Goal: Transaction & Acquisition: Download file/media

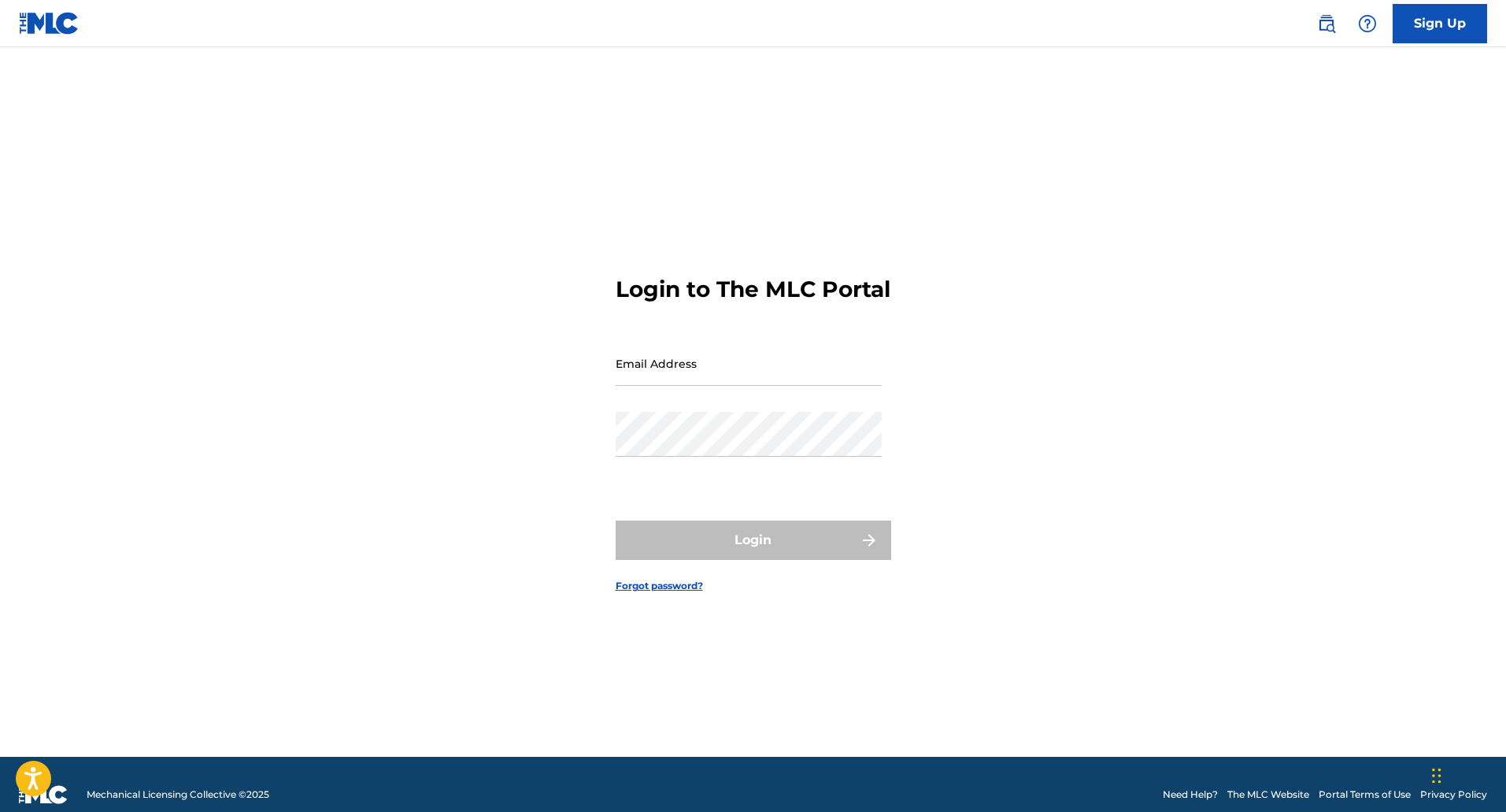
click at [710, 379] on input "Email Address" at bounding box center [748, 363] width 266 height 45
click at [700, 386] on input "Email Address" at bounding box center [748, 363] width 266 height 45
type input "[EMAIL_ADDRESS][PERSON_NAME][DOMAIN_NAME]"
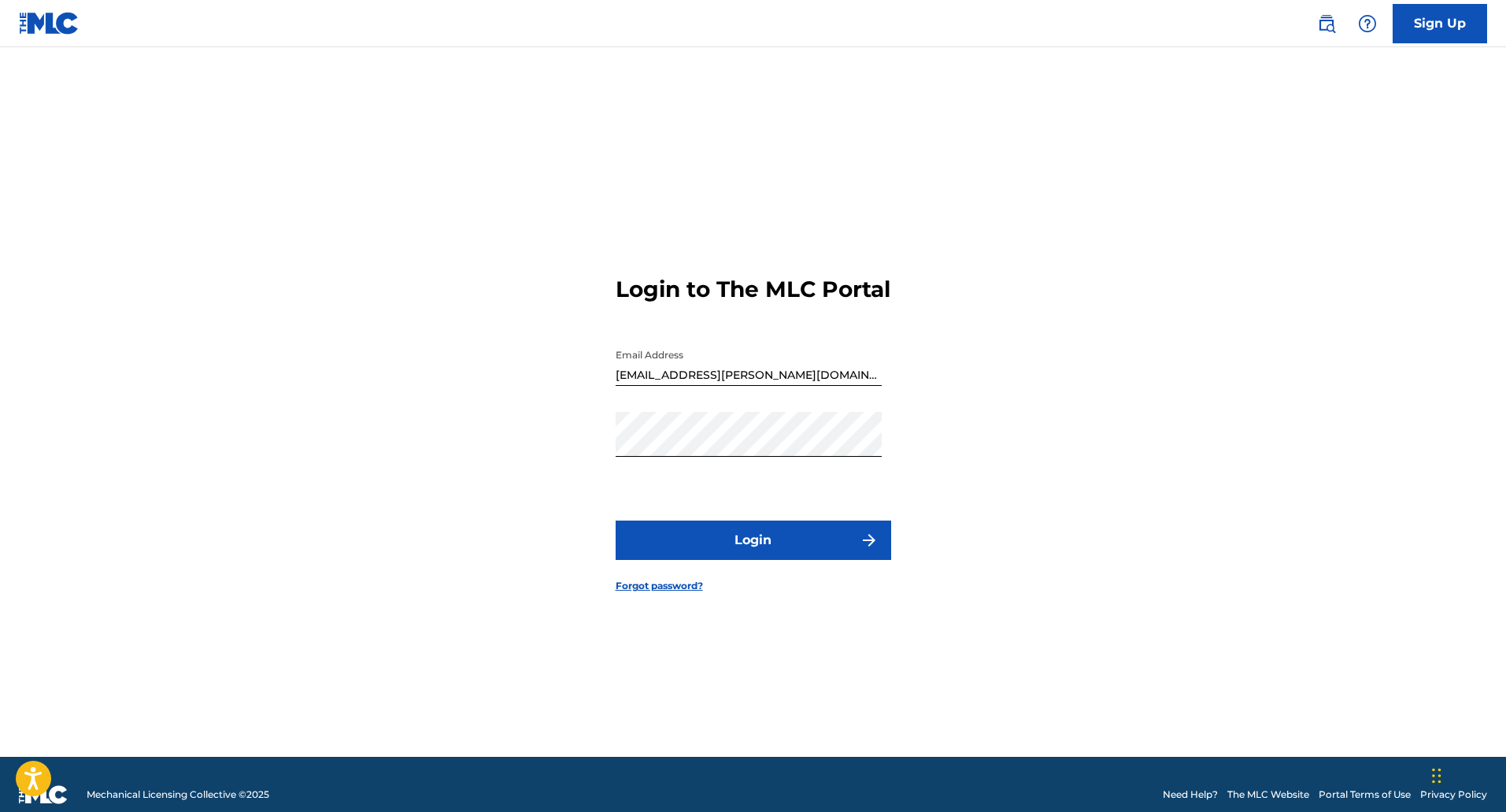
click at [710, 551] on button "Login" at bounding box center [753, 540] width 275 height 39
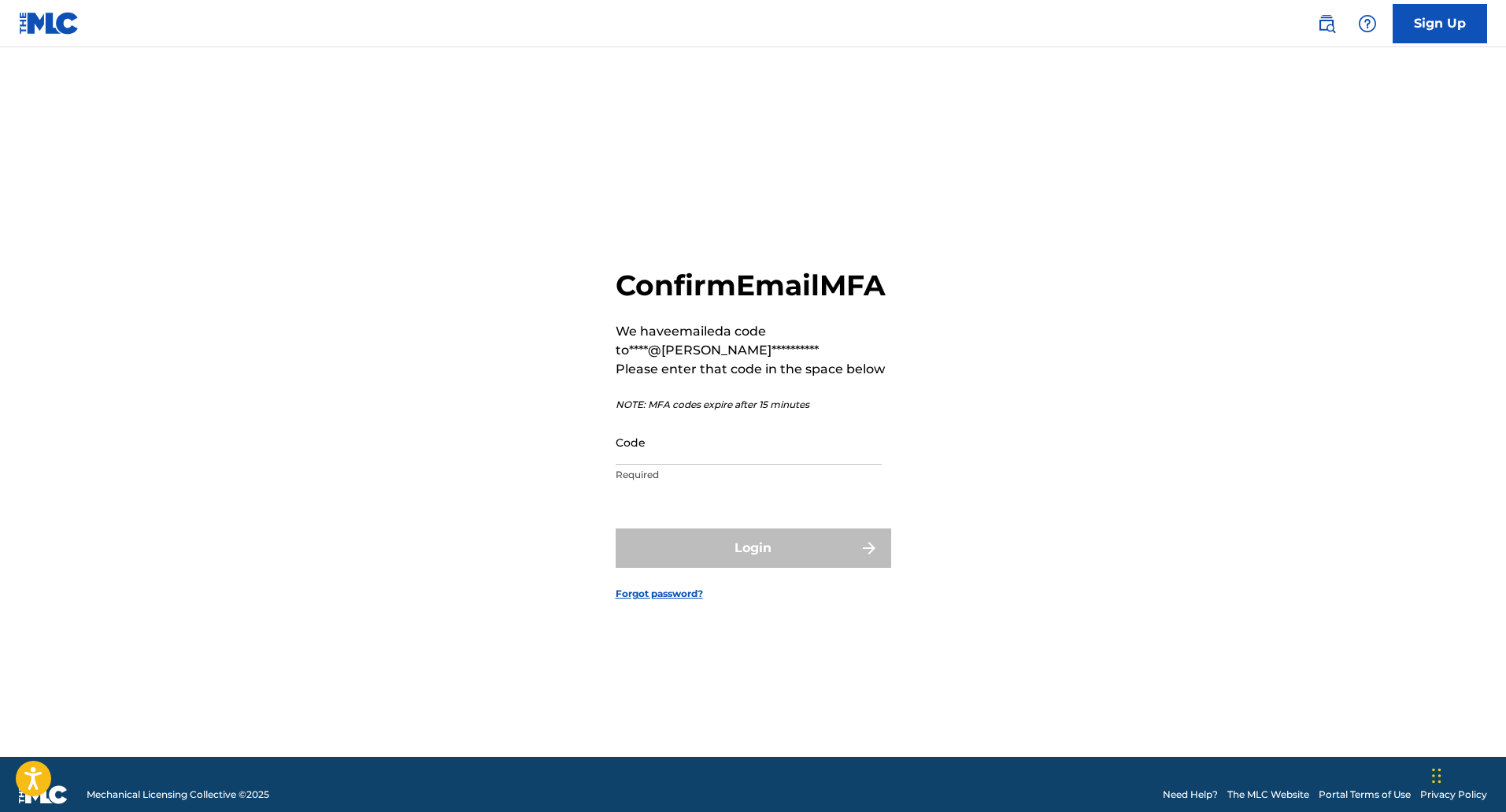
drag, startPoint x: 135, startPoint y: 429, endPoint x: 394, endPoint y: 393, distance: 261.5
click at [137, 429] on main "**********" at bounding box center [753, 402] width 1506 height 709
click at [656, 461] on input "Code" at bounding box center [748, 442] width 266 height 45
paste input "710580"
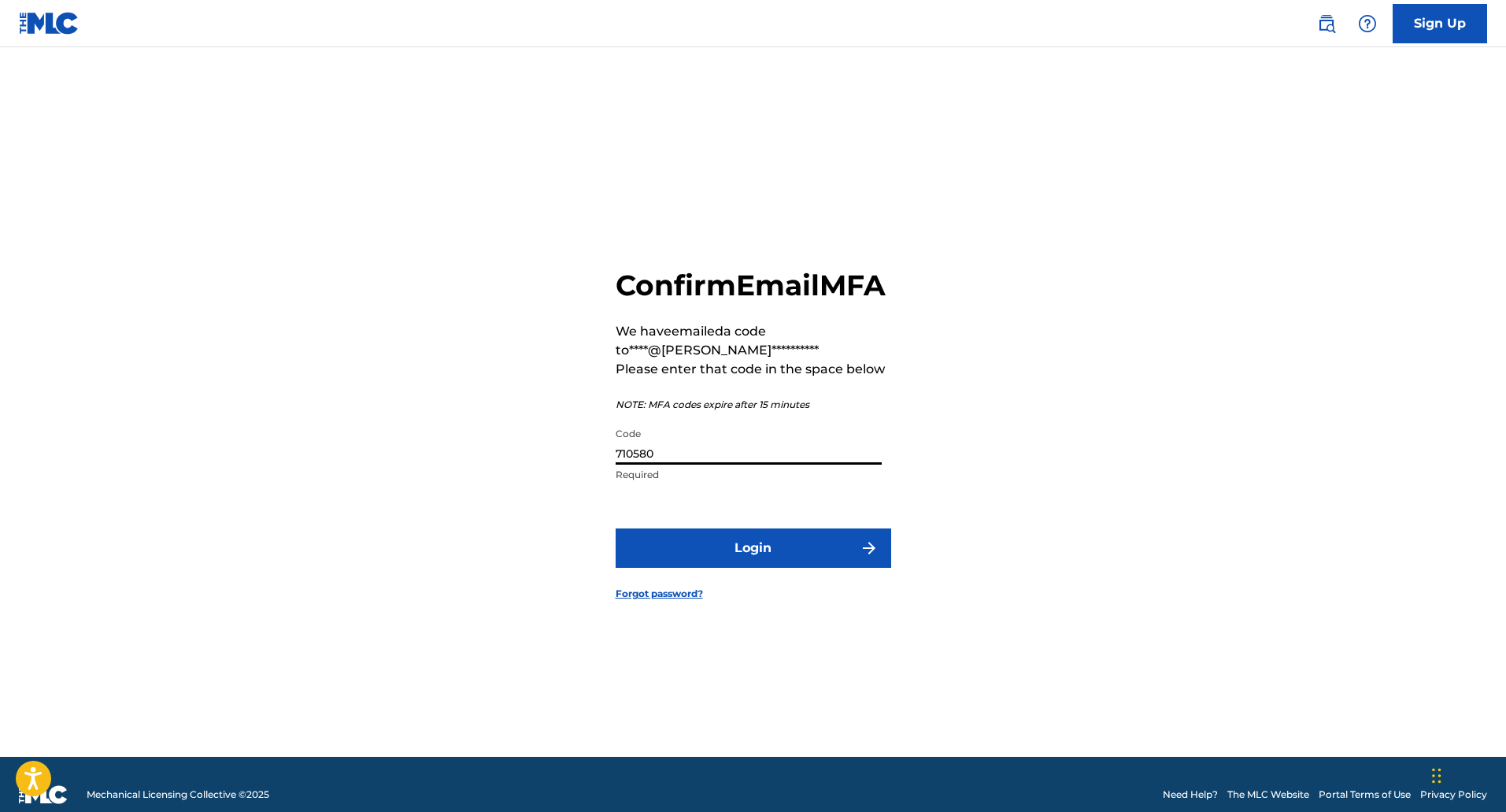
type input "710580"
click at [745, 565] on button "Login" at bounding box center [753, 548] width 275 height 39
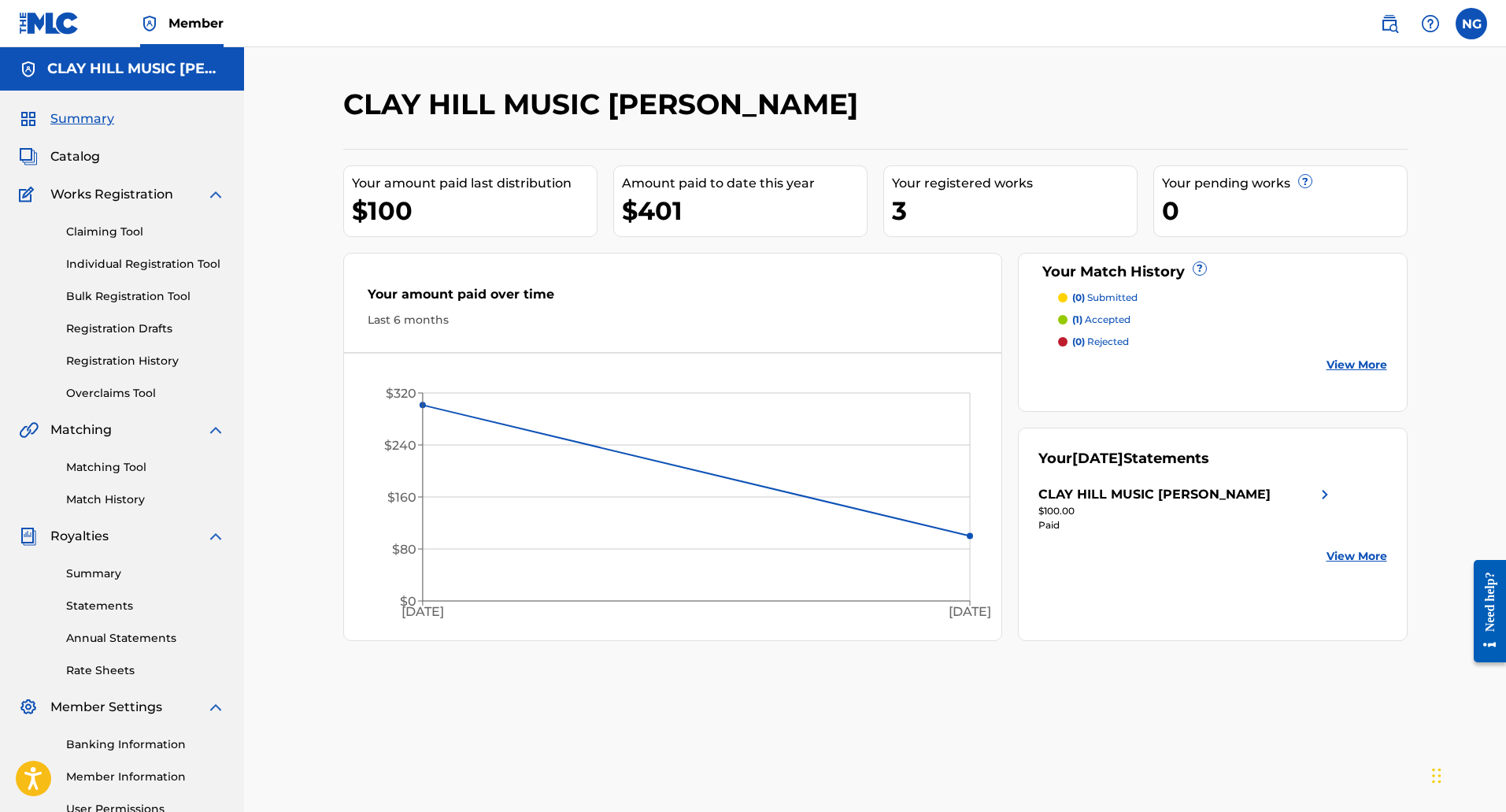
click at [898, 719] on div "CLAY HILL MUSIC [PERSON_NAME] Your amount paid last distribution $100 Amount pa…" at bounding box center [875, 493] width 1103 height 814
click at [1109, 496] on div "CLAY HILL MUSIC [PERSON_NAME]" at bounding box center [1155, 494] width 232 height 19
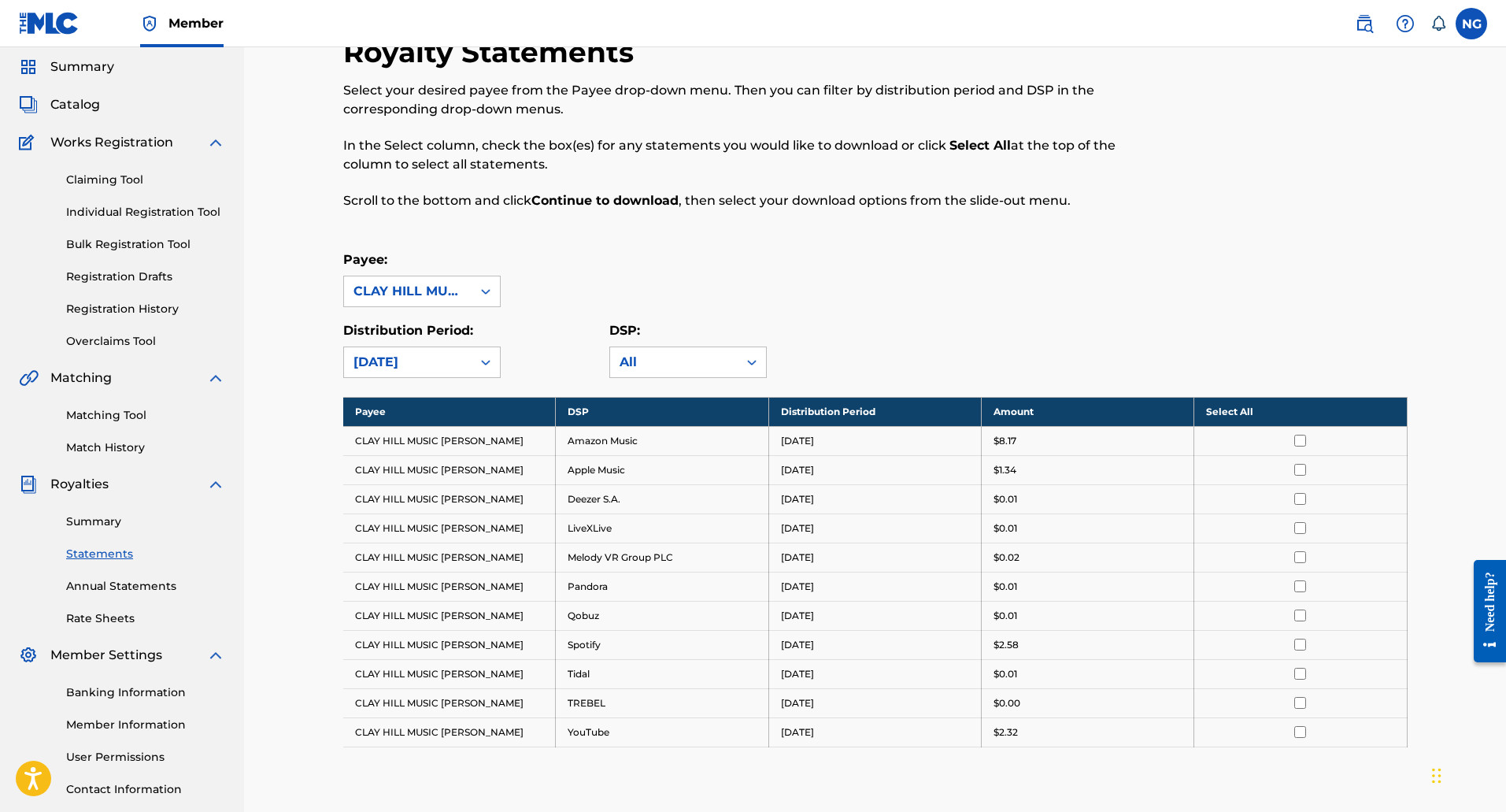
scroll to position [157, 0]
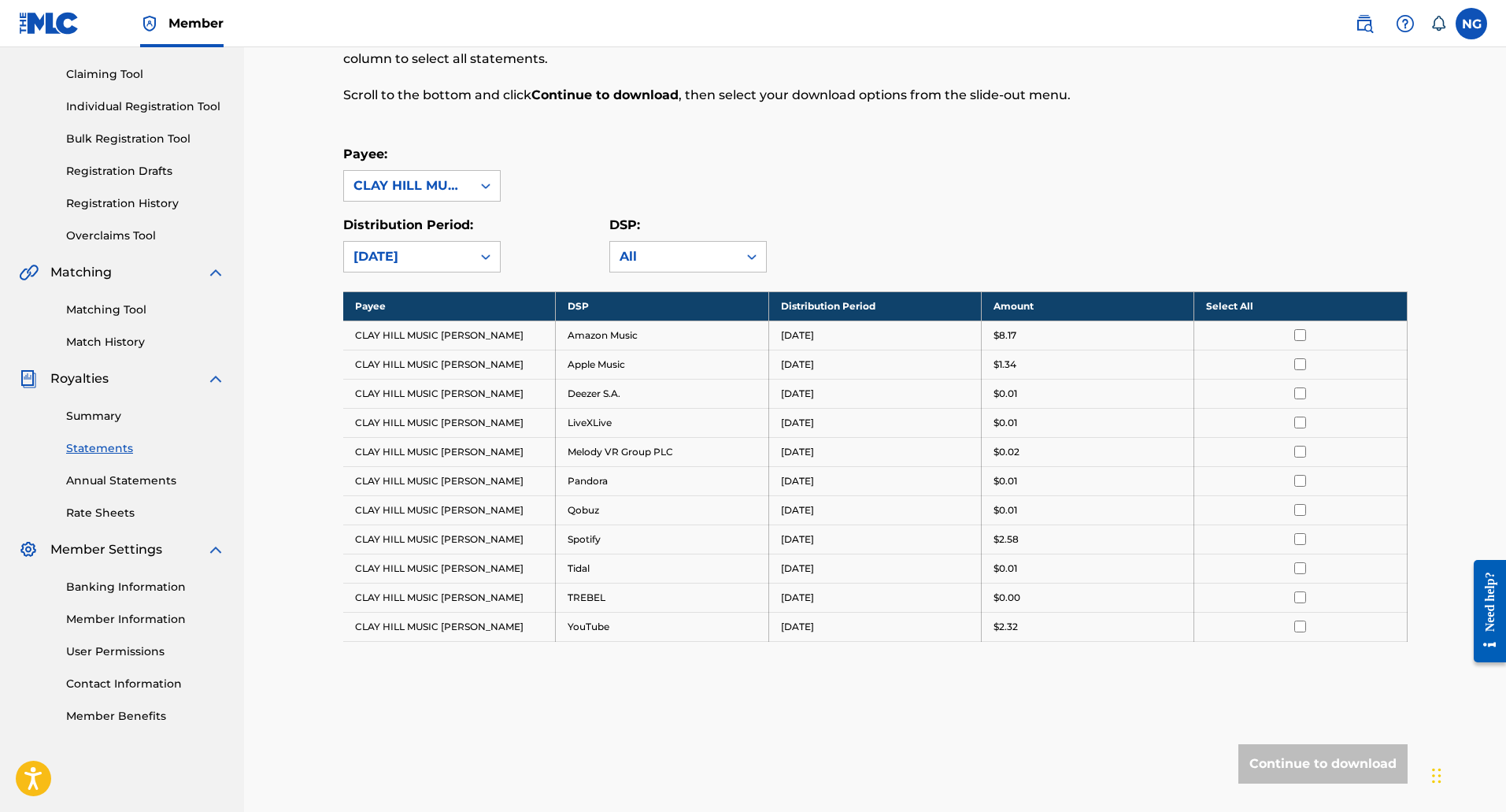
click at [109, 482] on link "Annual Statements" at bounding box center [145, 481] width 159 height 17
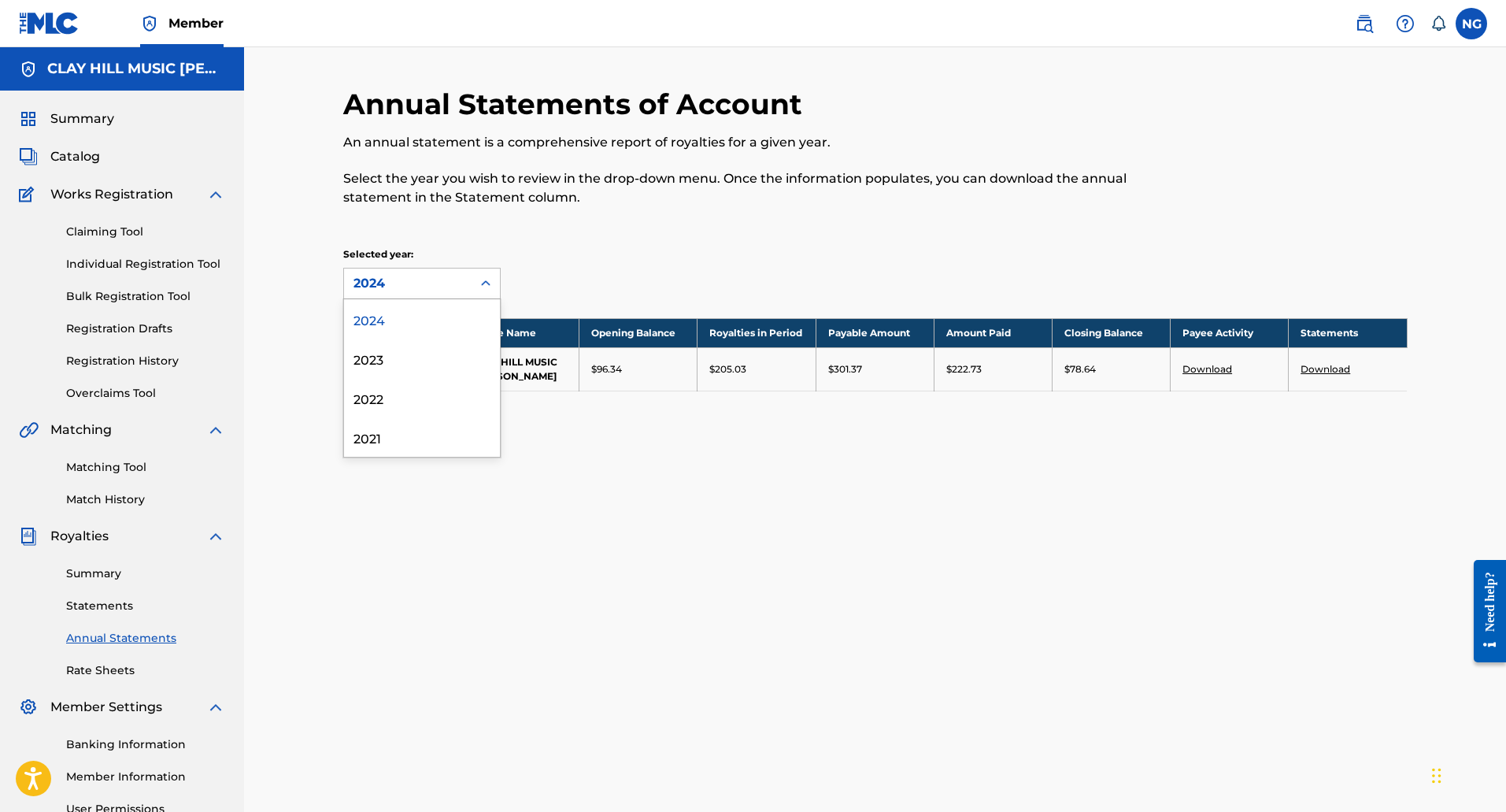
click at [428, 286] on div "2024" at bounding box center [408, 283] width 109 height 19
click at [601, 259] on div "Selected year: 2024" at bounding box center [476, 273] width 266 height 52
click at [1314, 370] on link "Download" at bounding box center [1326, 369] width 50 height 12
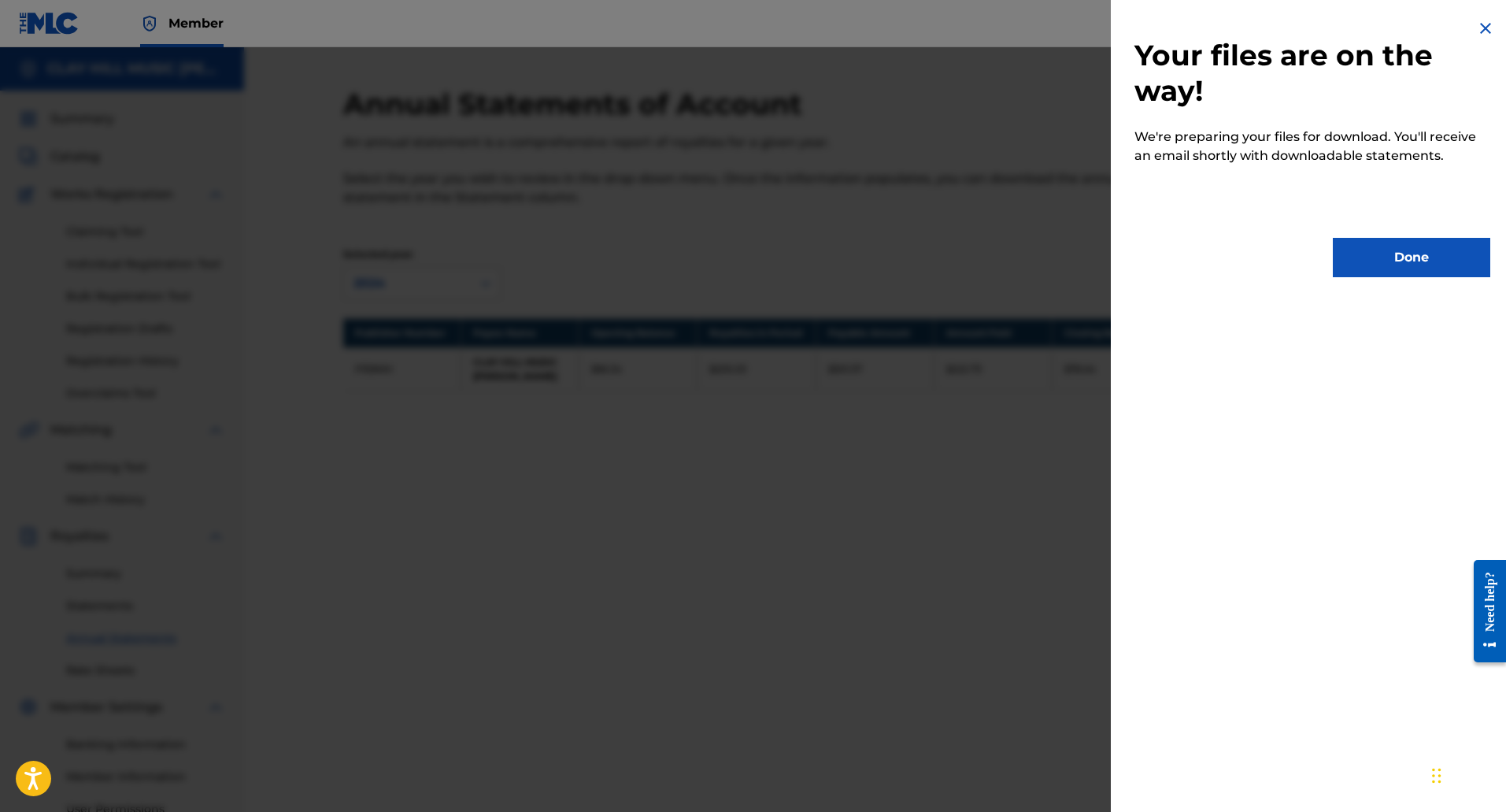
click at [1390, 261] on button "Done" at bounding box center [1412, 257] width 157 height 39
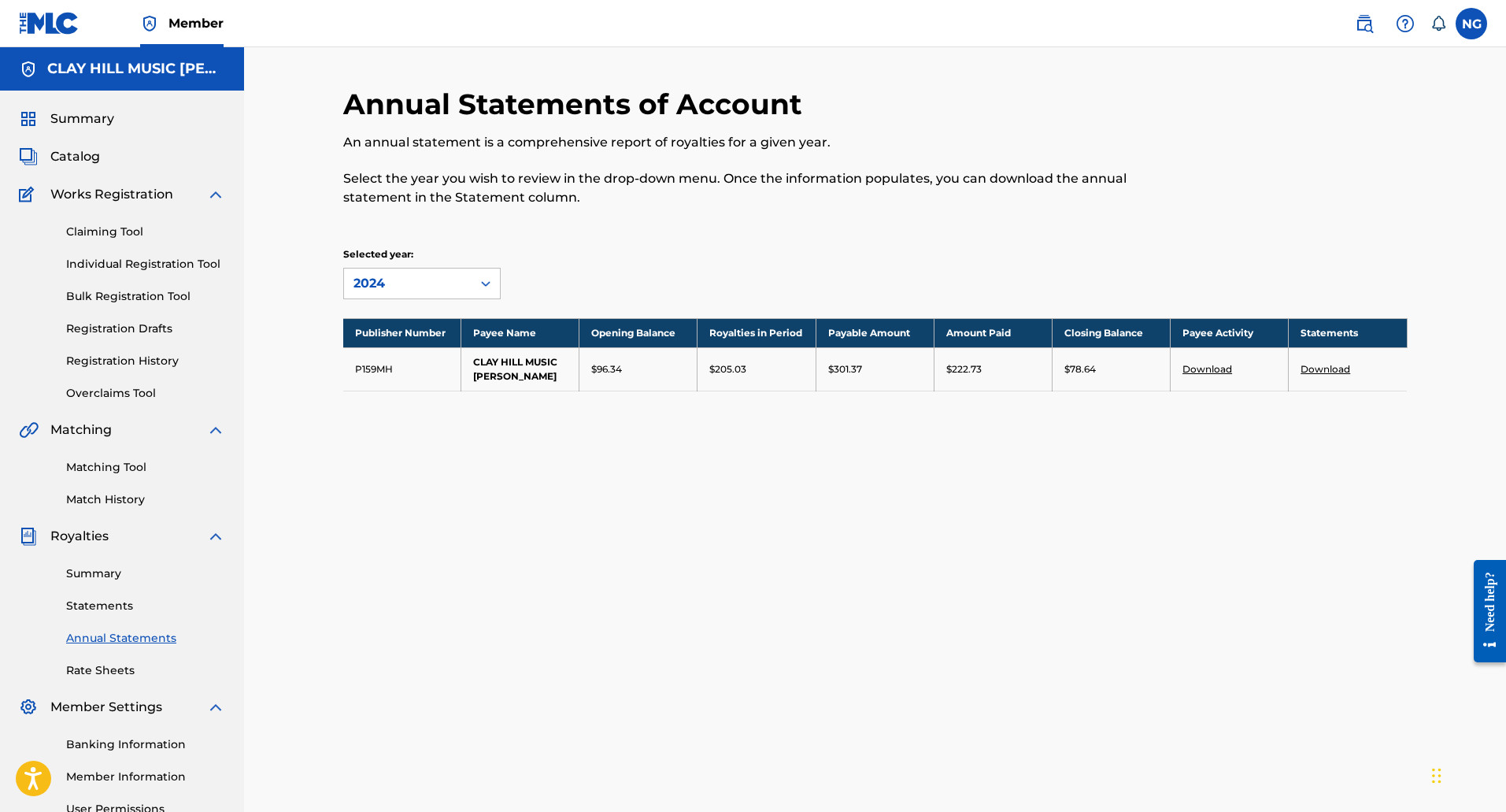
click at [713, 612] on div "Annual Statements of Account An annual statement is a comprehensive report of r…" at bounding box center [875, 493] width 1103 height 814
click at [1222, 146] on div at bounding box center [1286, 156] width 245 height 139
